Goal: Navigation & Orientation: Go to known website

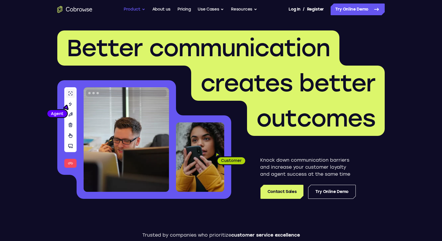
click at [134, 9] on button "Product" at bounding box center [135, 10] width 22 height 12
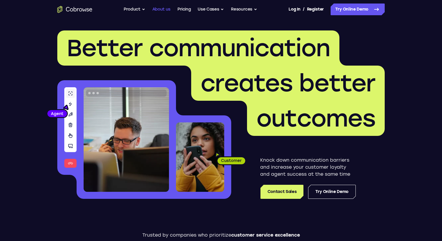
click at [161, 9] on link "About us" at bounding box center [161, 10] width 18 height 12
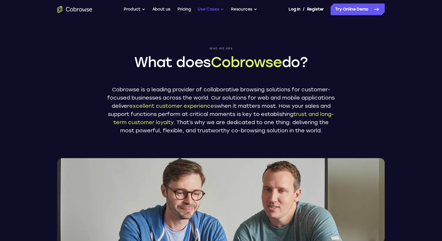
click at [216, 9] on button "Use Cases" at bounding box center [211, 10] width 26 height 12
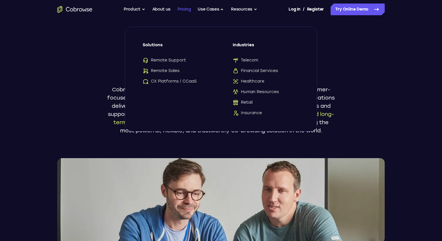
click at [187, 11] on link "Pricing" at bounding box center [183, 10] width 13 height 12
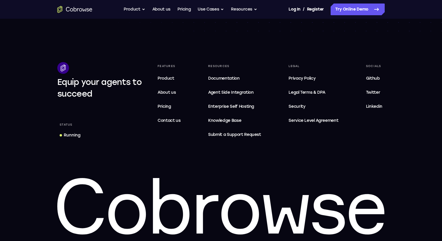
scroll to position [999, 0]
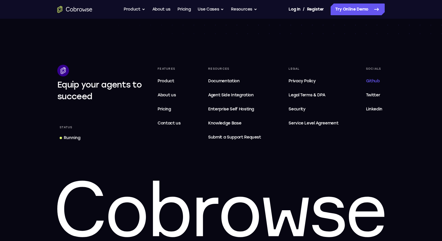
click at [372, 82] on span "Github" at bounding box center [373, 80] width 14 height 5
